Goal: Register for event/course

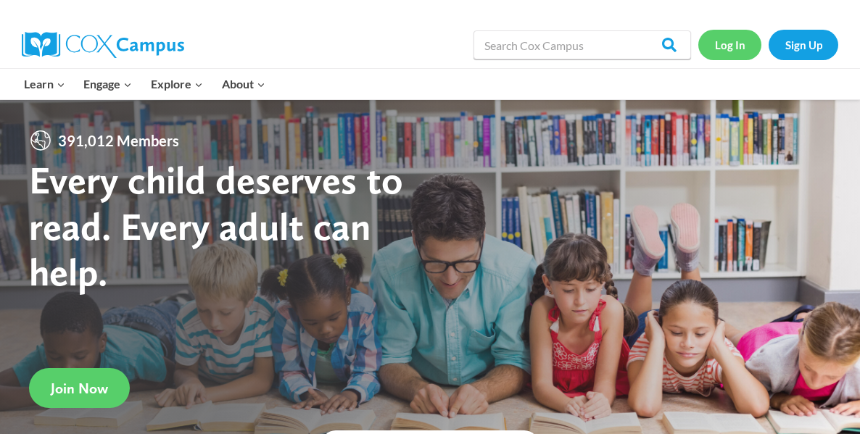
click at [718, 50] on link "Log In" at bounding box center [729, 45] width 63 height 30
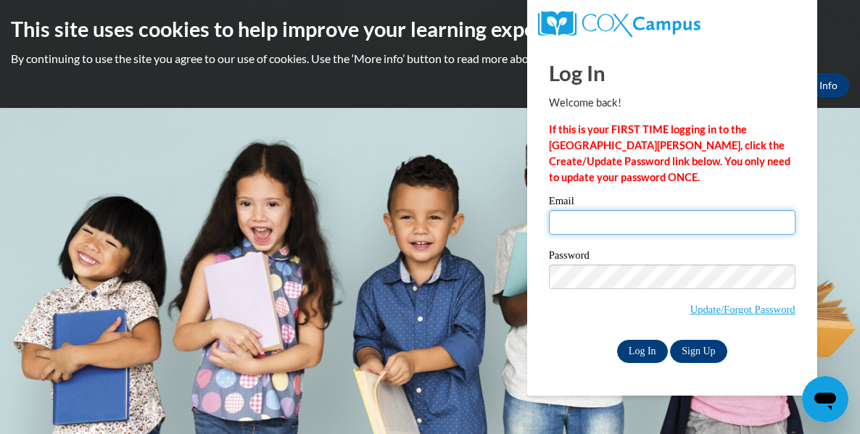
type input "paigehahlen1@gmail.com"
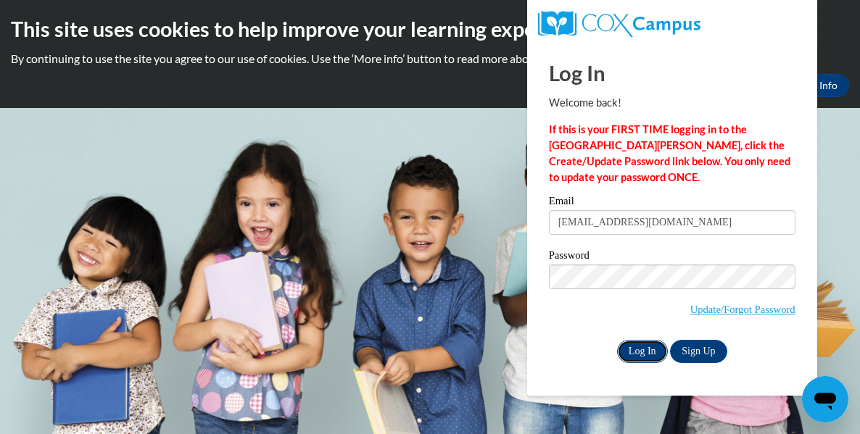
click at [635, 352] on input "Log In" at bounding box center [642, 351] width 51 height 23
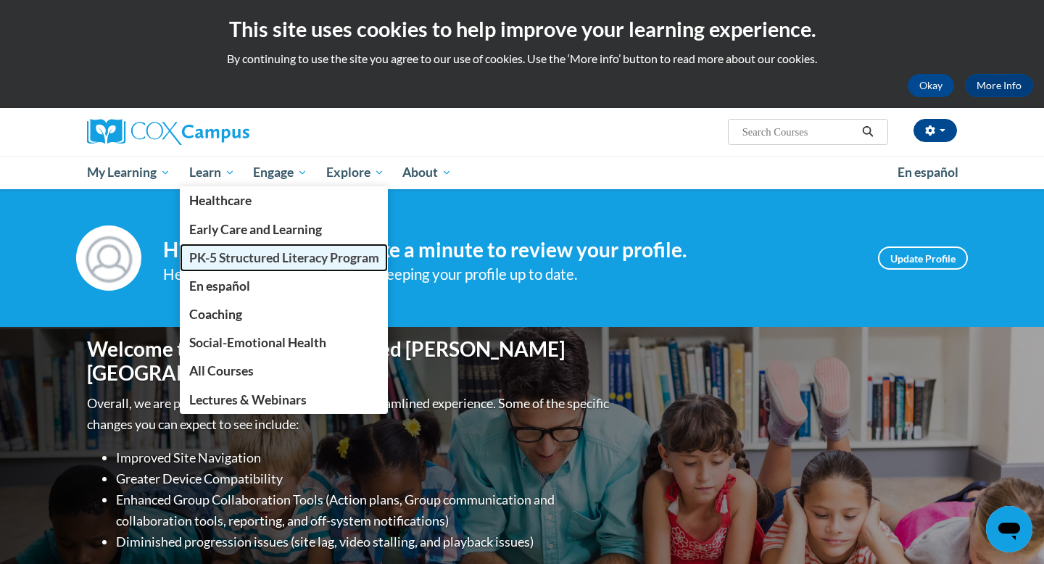
click at [226, 260] on span "PK-5 Structured Literacy Program" at bounding box center [284, 257] width 190 height 15
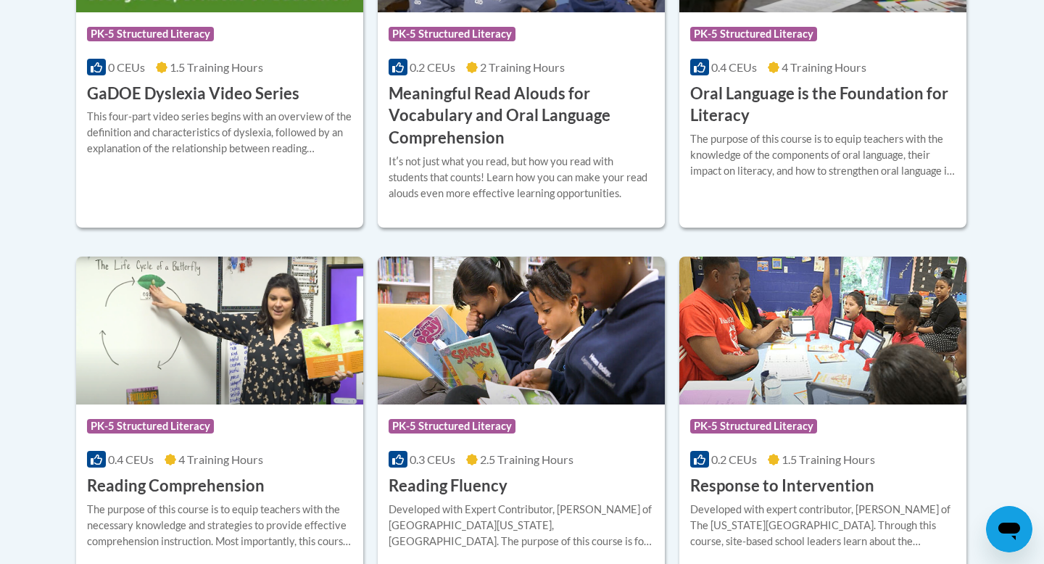
scroll to position [1245, 0]
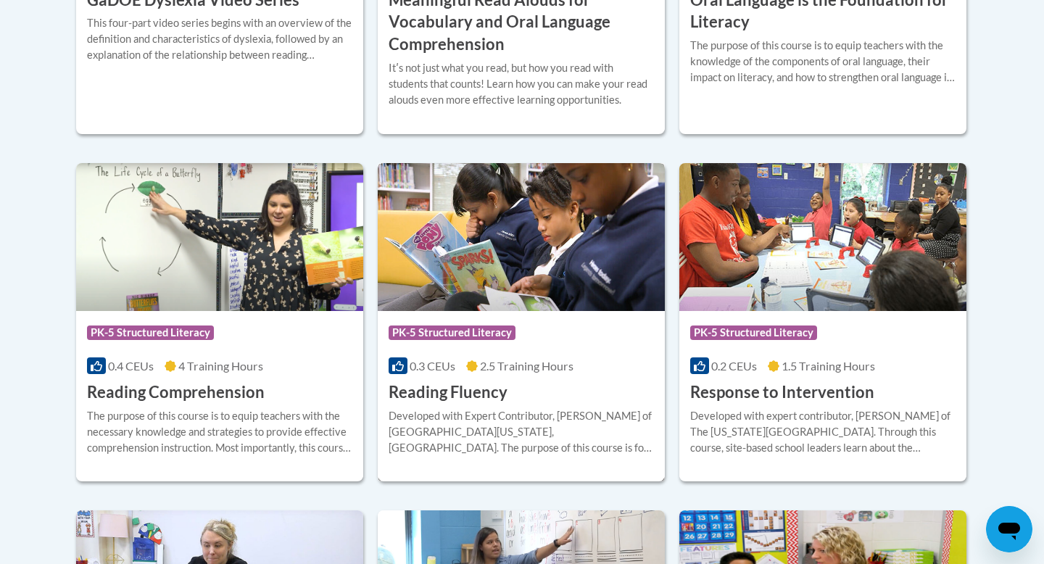
click at [507, 368] on span "2.5 Training Hours" at bounding box center [527, 366] width 94 height 14
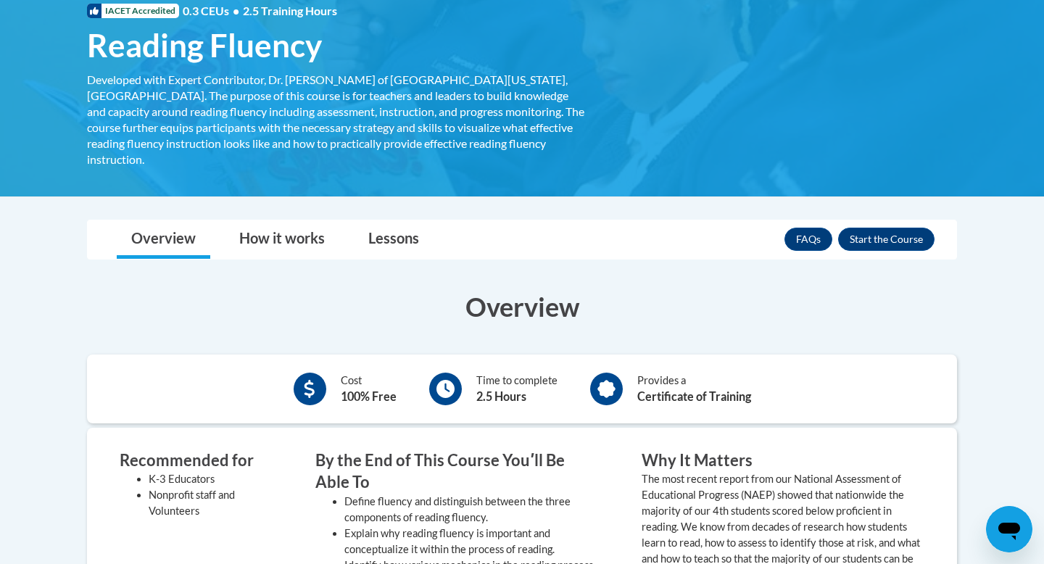
scroll to position [251, 0]
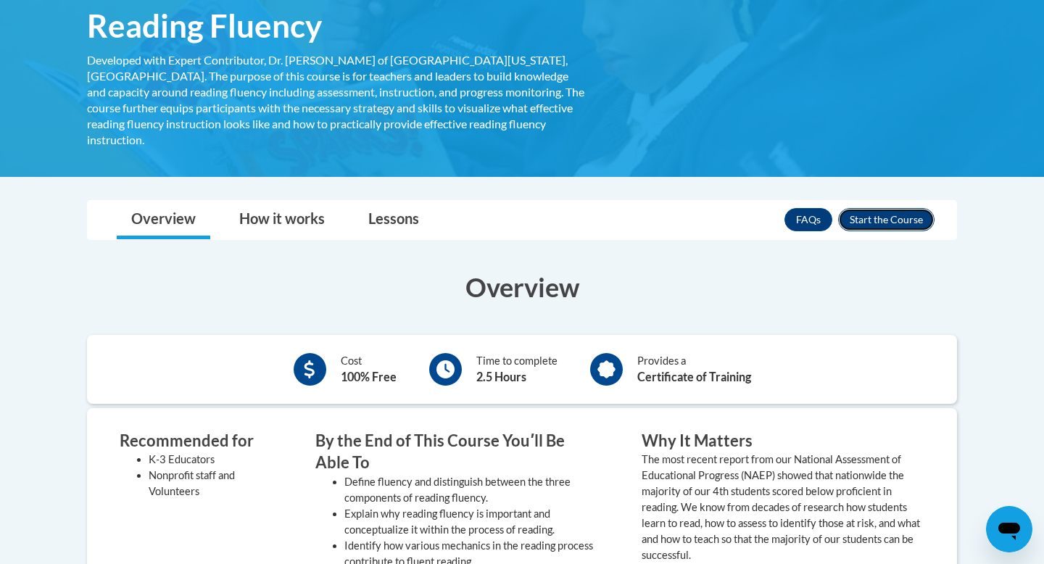
click at [924, 208] on button "Enroll" at bounding box center [886, 219] width 96 height 23
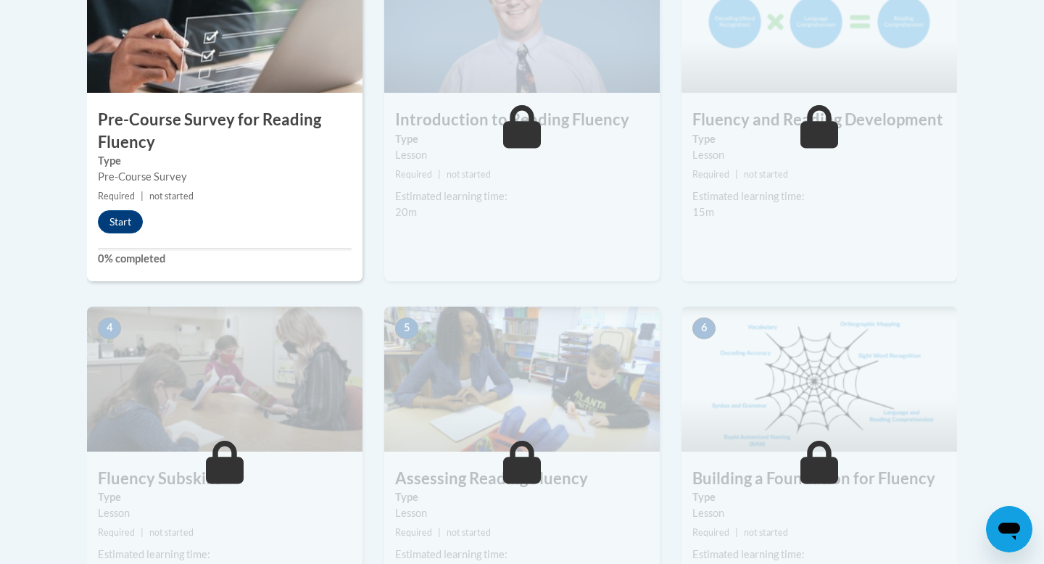
scroll to position [557, 0]
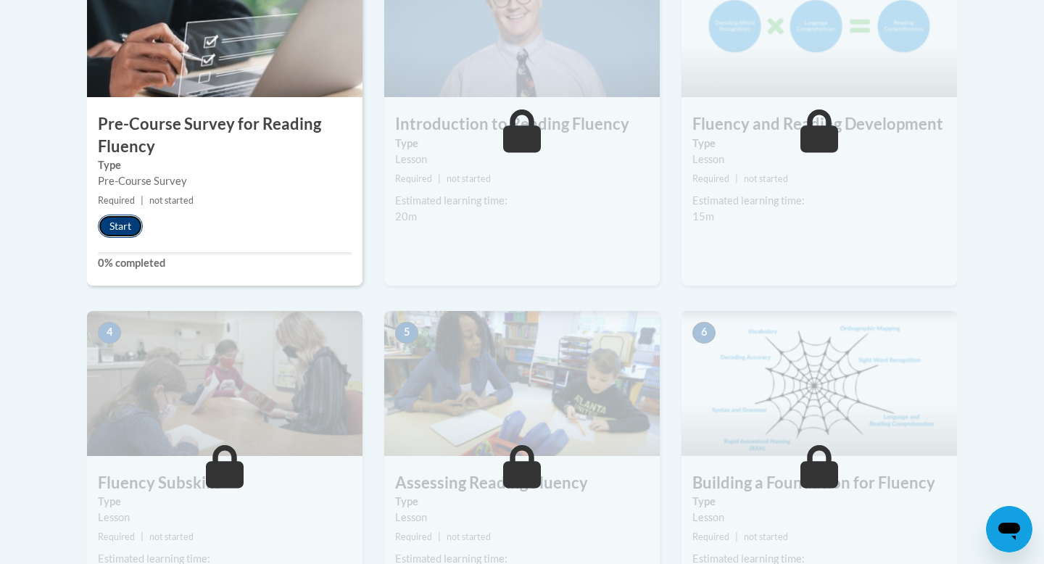
click at [120, 225] on button "Start" at bounding box center [120, 226] width 45 height 23
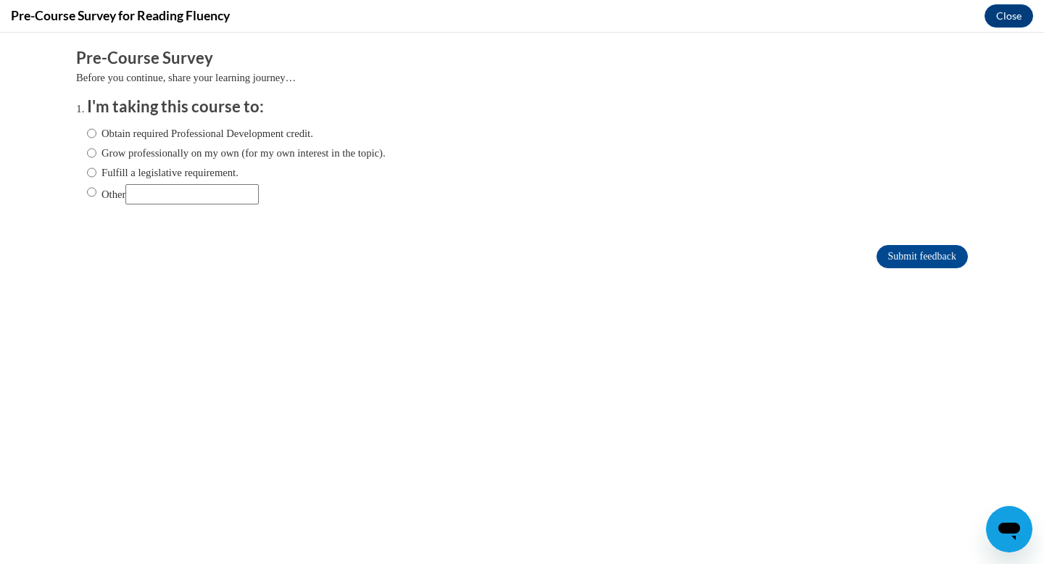
scroll to position [0, 0]
click at [175, 199] on input "Other" at bounding box center [191, 194] width 133 height 20
type input "college student"
click at [942, 255] on input "Submit feedback" at bounding box center [921, 256] width 91 height 23
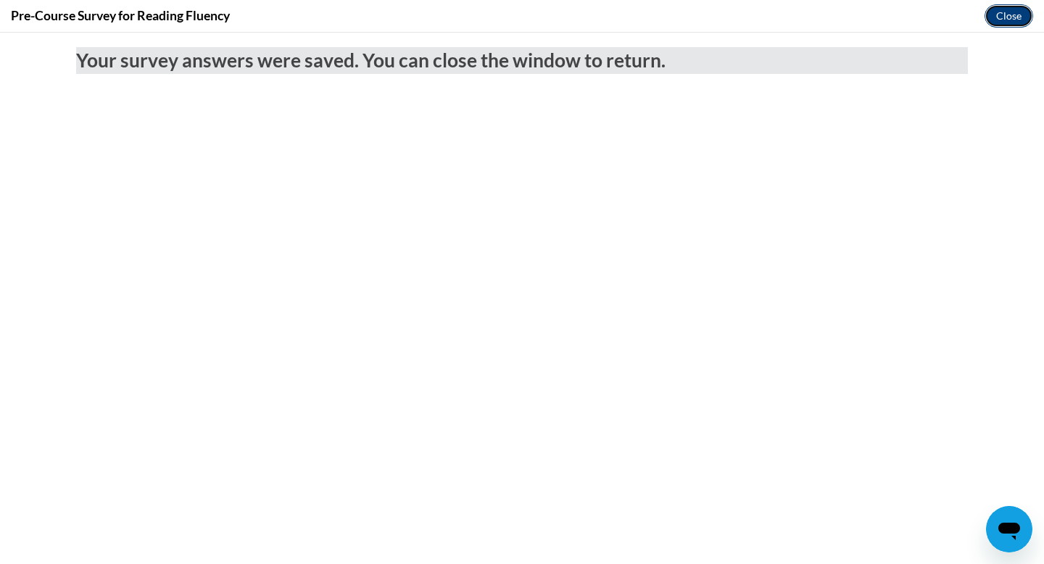
click at [1023, 14] on button "Close" at bounding box center [1008, 15] width 49 height 23
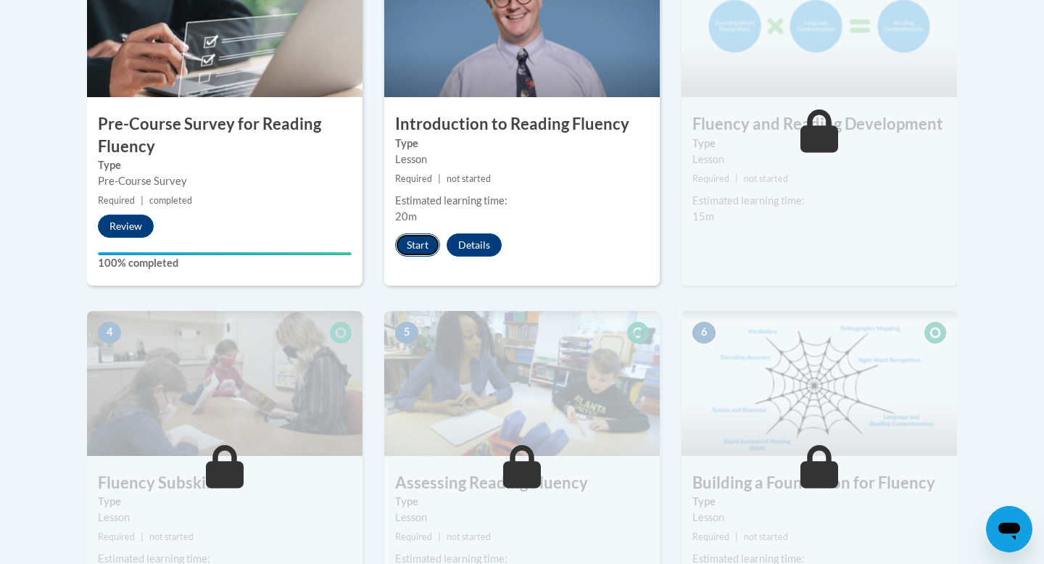
click at [418, 251] on button "Start" at bounding box center [417, 244] width 45 height 23
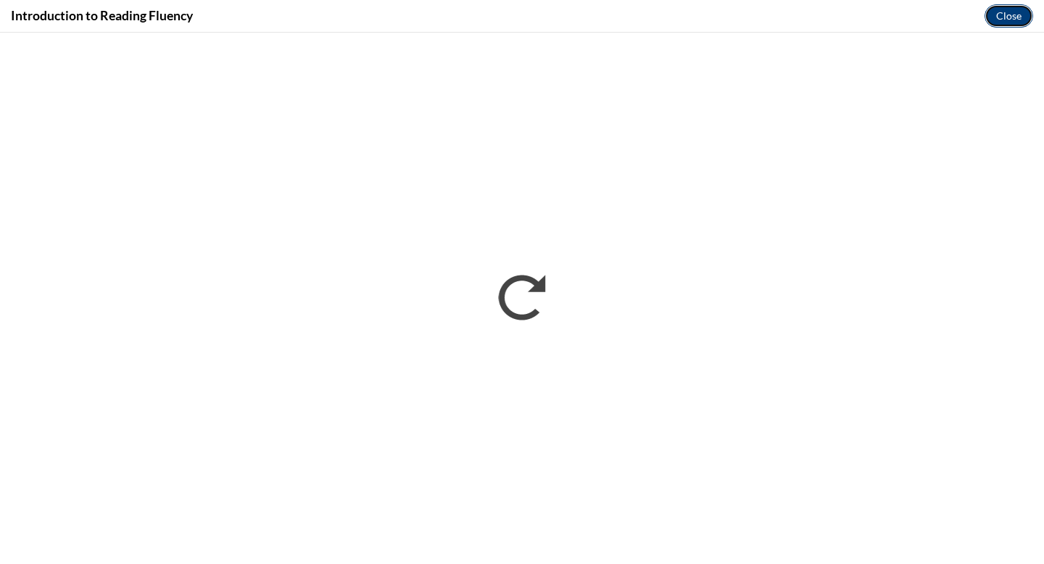
click at [1027, 17] on button "Close" at bounding box center [1008, 15] width 49 height 23
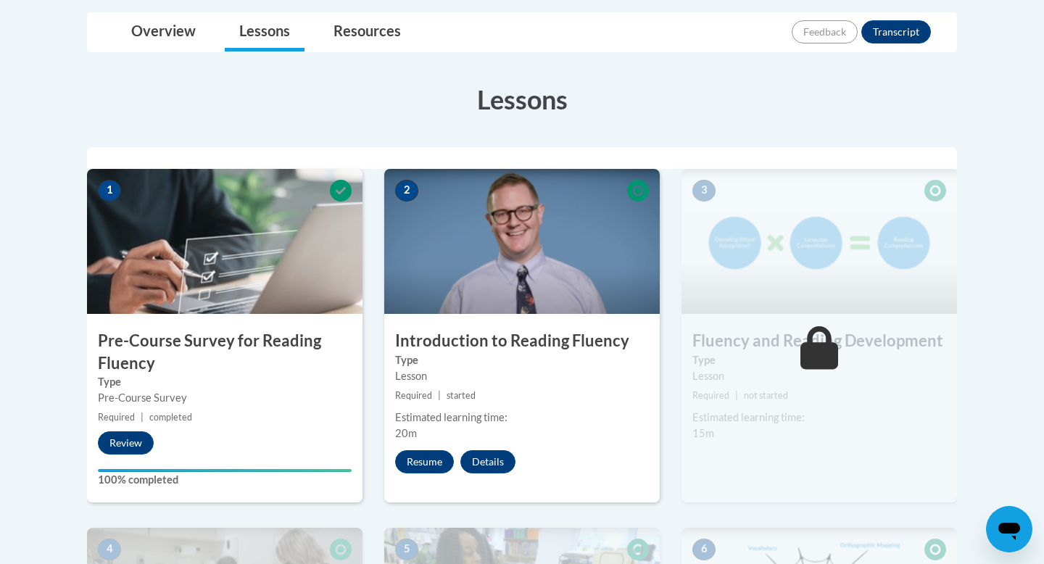
scroll to position [343, 0]
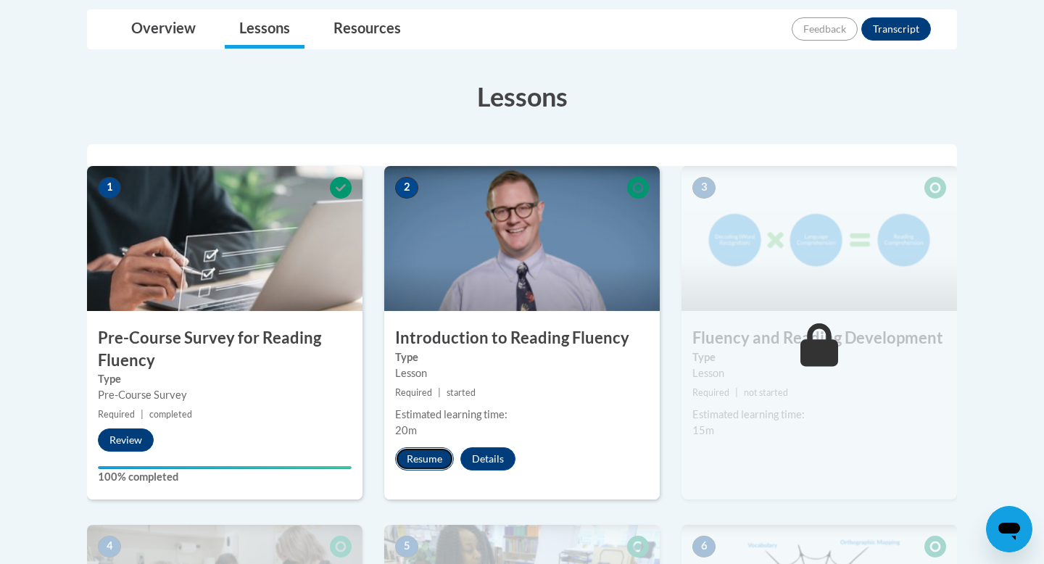
click at [428, 455] on button "Resume" at bounding box center [424, 458] width 59 height 23
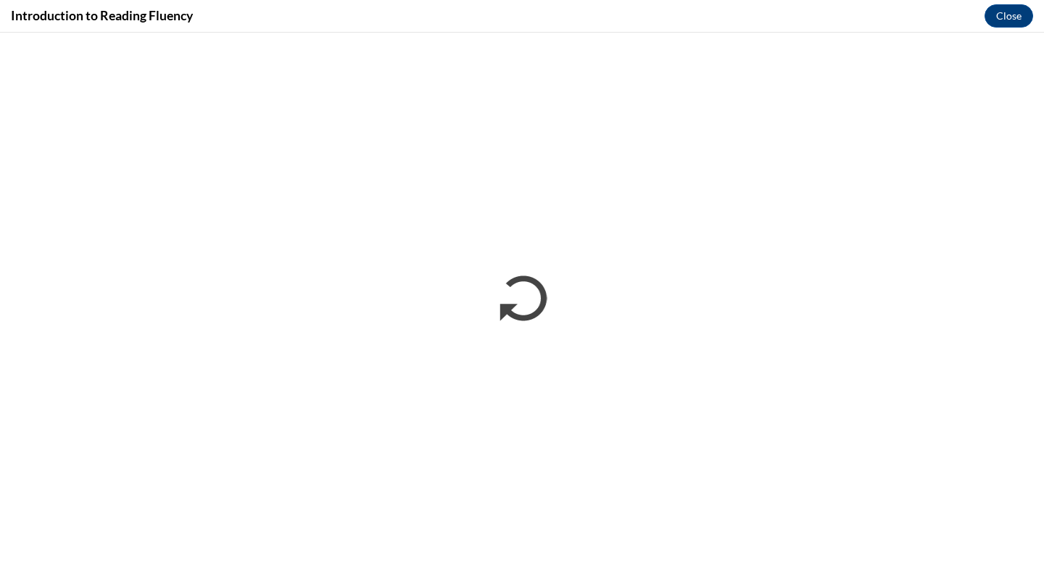
scroll to position [0, 0]
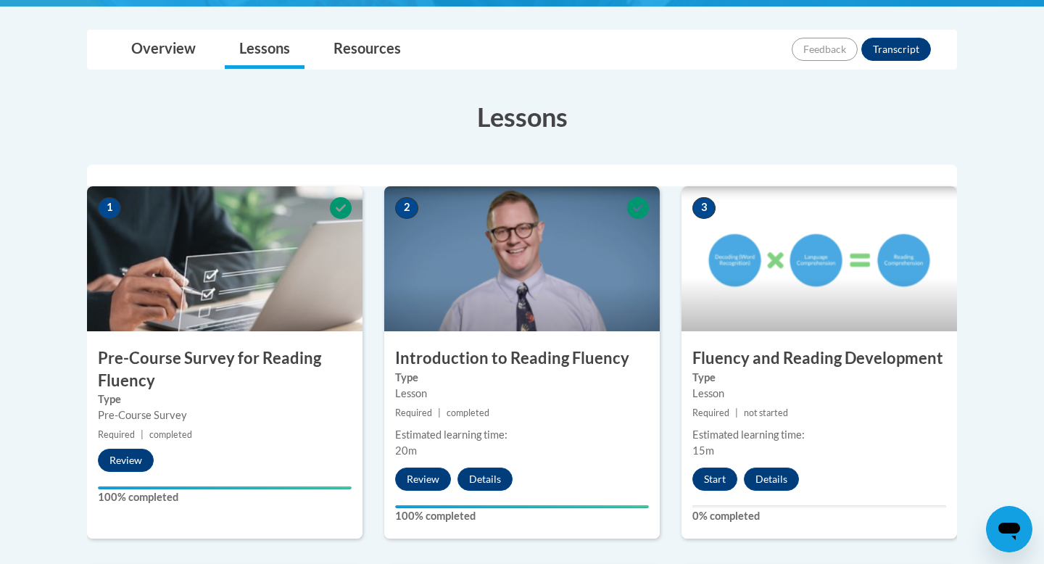
scroll to position [344, 0]
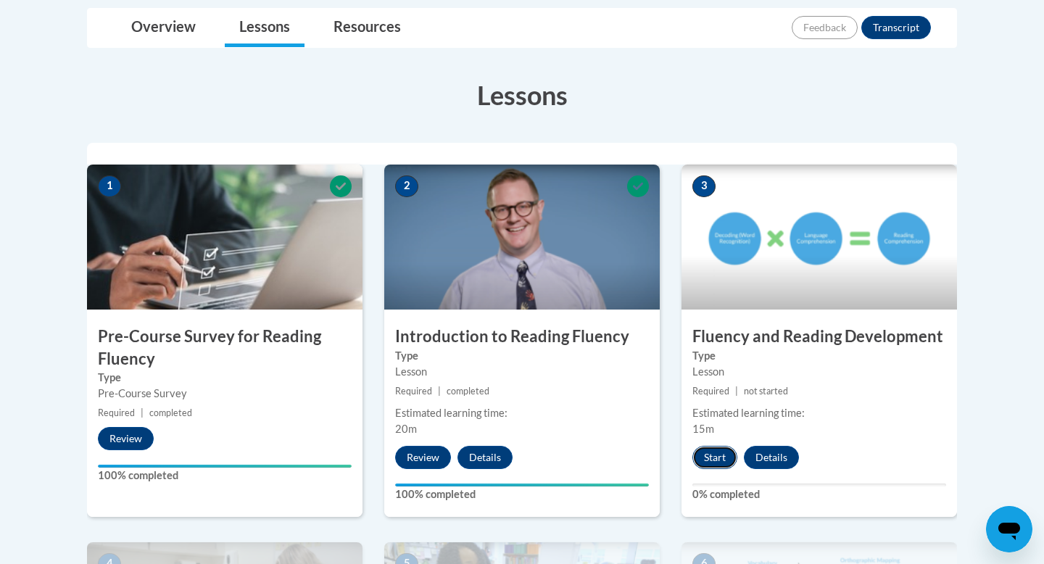
click at [713, 448] on button "Start" at bounding box center [714, 457] width 45 height 23
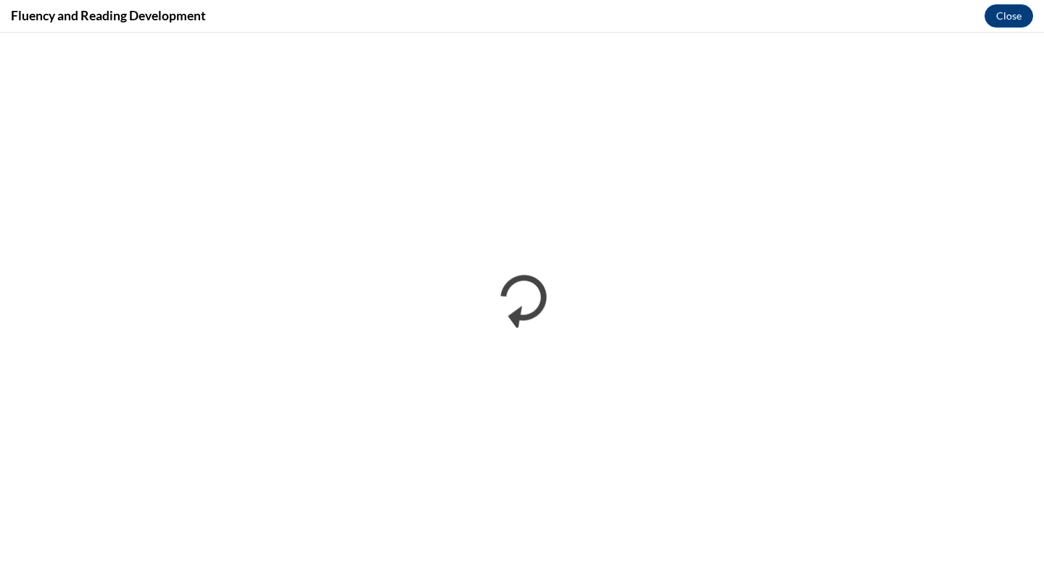
scroll to position [0, 0]
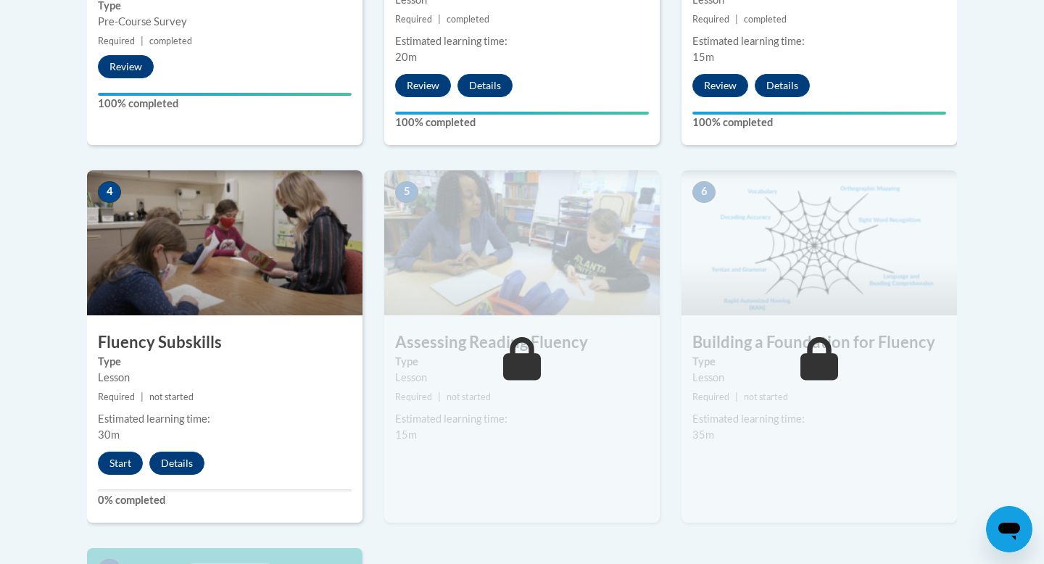
scroll to position [779, 0]
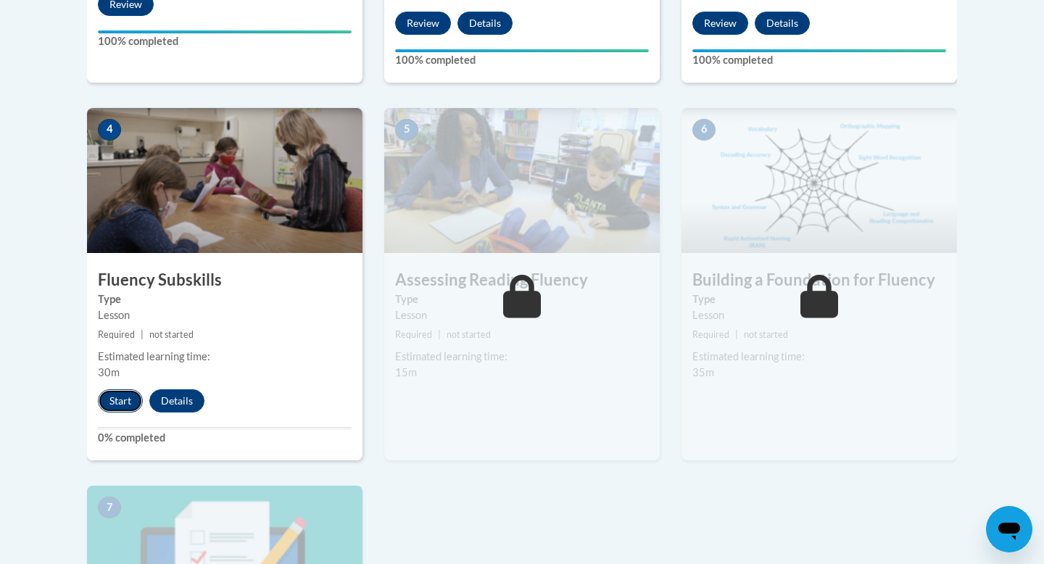
click at [122, 401] on button "Start" at bounding box center [120, 400] width 45 height 23
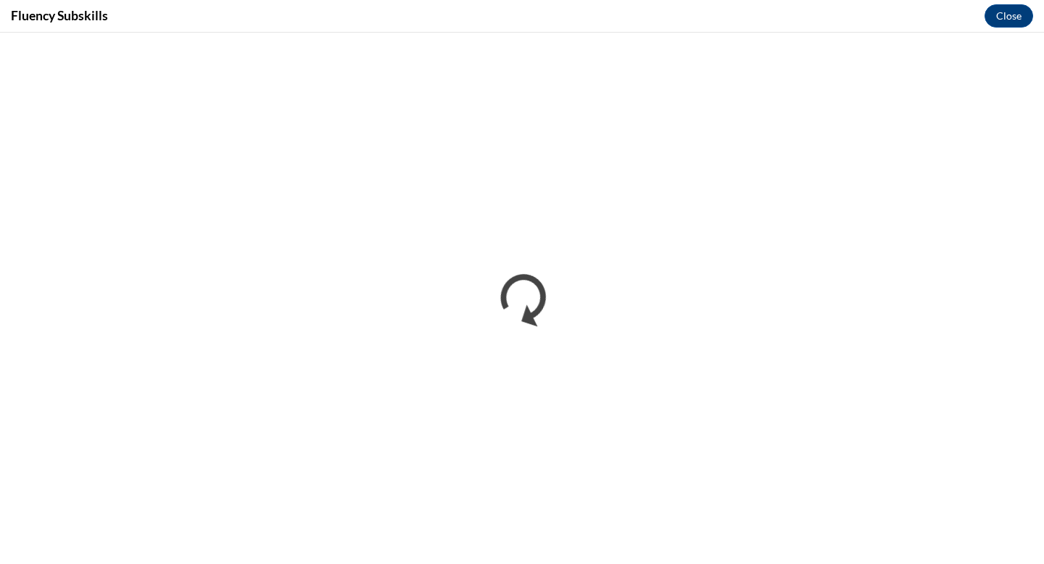
scroll to position [0, 0]
click at [1000, 19] on button "Close" at bounding box center [1008, 15] width 49 height 23
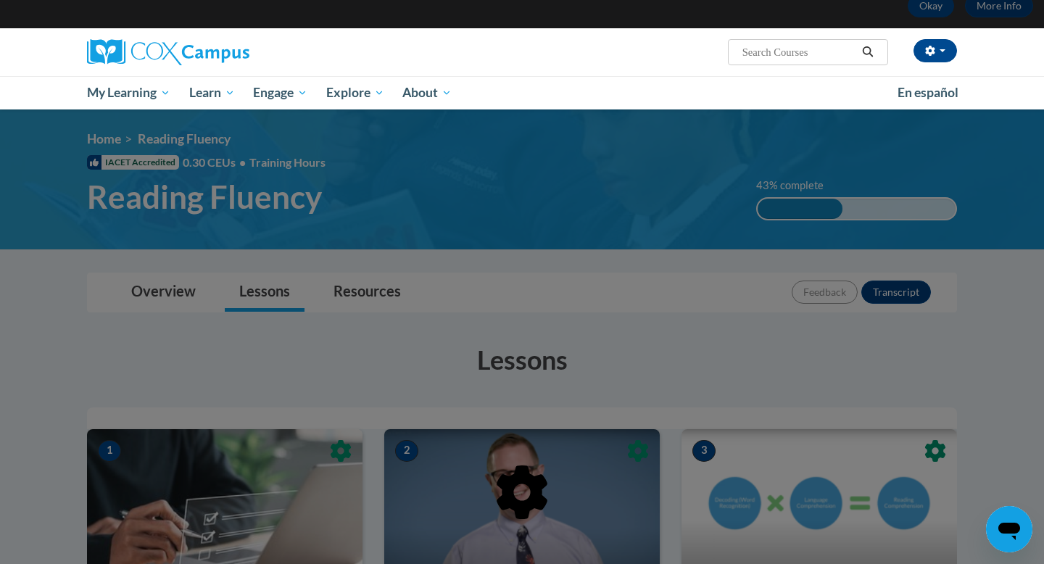
scroll to position [78, 0]
